Goal: Transaction & Acquisition: Purchase product/service

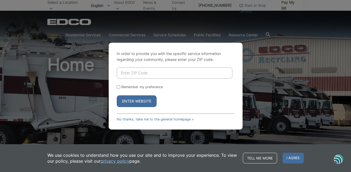
click at [126, 75] on input "Enter ZIP Code" at bounding box center [175, 72] width 116 height 11
type input "92078"
click at [118, 88] on input "Remember my preference" at bounding box center [118, 86] width 3 height 3
checkbox input "true"
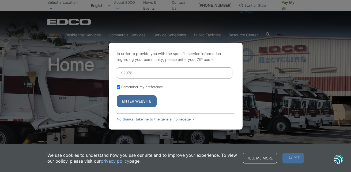
click at [136, 102] on button "Enter Website" at bounding box center [137, 102] width 40 height 12
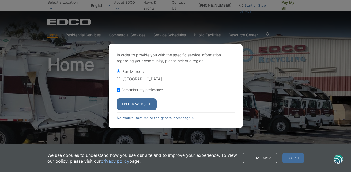
click at [137, 105] on button "Enter Website" at bounding box center [137, 104] width 40 height 12
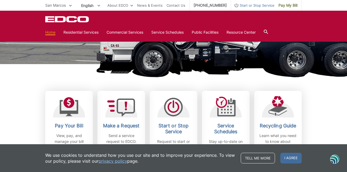
scroll to position [118, 0]
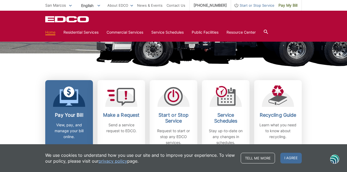
click at [68, 116] on h2 "Pay Your Bill" at bounding box center [69, 115] width 40 height 6
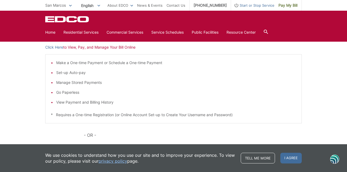
scroll to position [47, 0]
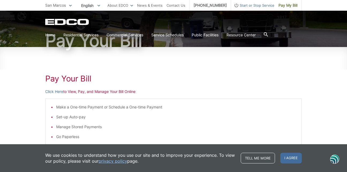
click at [81, 117] on li "Set-up Auto-pay" at bounding box center [176, 117] width 240 height 6
click at [64, 117] on li "Set-up Auto-pay" at bounding box center [176, 117] width 240 height 6
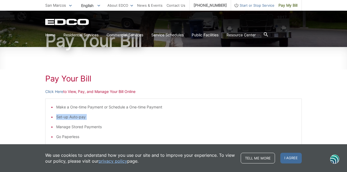
click at [64, 117] on li "Set-up Auto-pay" at bounding box center [176, 117] width 240 height 6
drag, startPoint x: 64, startPoint y: 117, endPoint x: 118, endPoint y: 93, distance: 60.0
click at [118, 93] on p "Click Here to View, Pay, and Manage Your Bill Online" at bounding box center [173, 92] width 256 height 6
click at [82, 93] on p "Click Here to View, Pay, and Manage Your Bill Online" at bounding box center [173, 92] width 256 height 6
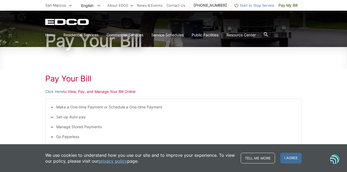
click at [90, 116] on li "Set-up Auto-pay" at bounding box center [176, 117] width 240 height 6
click at [89, 119] on li "Set-up Auto-pay" at bounding box center [176, 117] width 240 height 6
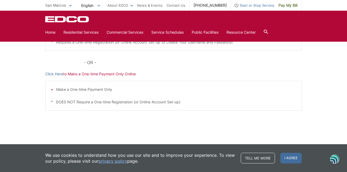
scroll to position [164, 0]
click at [118, 121] on div "Pay Your Bill Click Here to View, Pay, and Manage Your Bill Online Make a One-t…" at bounding box center [173, 37] width 256 height 216
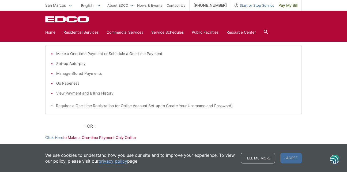
scroll to position [89, 0]
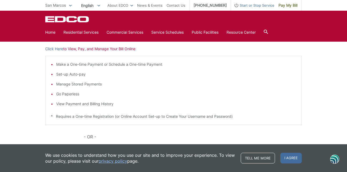
click at [58, 75] on li "Set-up Auto-pay" at bounding box center [176, 74] width 240 height 6
click at [58, 50] on link "Click Here" at bounding box center [54, 49] width 18 height 6
